Goal: Entertainment & Leisure: Consume media (video, audio)

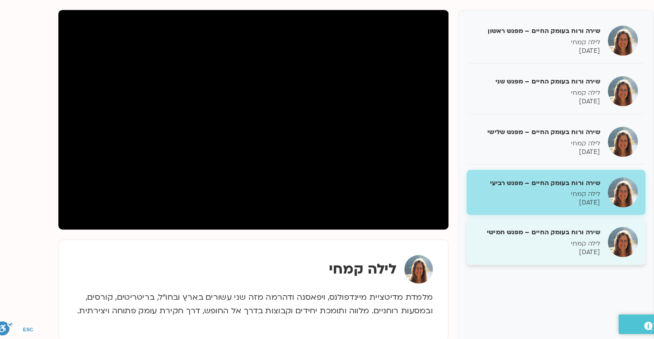
click at [499, 257] on p "18/09/2025" at bounding box center [490, 261] width 114 height 8
